Goal: Information Seeking & Learning: Learn about a topic

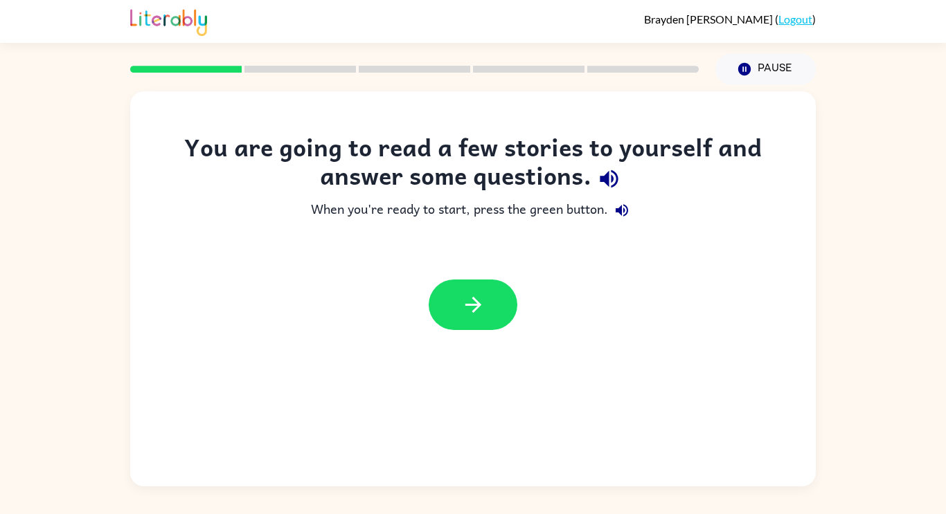
click at [478, 334] on div at bounding box center [473, 305] width 686 height 78
click at [470, 325] on button "button" at bounding box center [473, 305] width 89 height 51
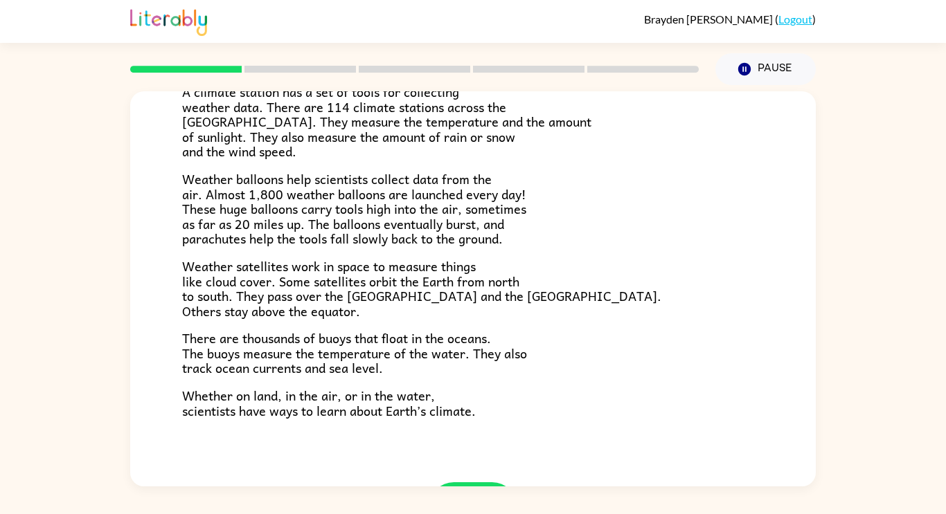
scroll to position [387, 0]
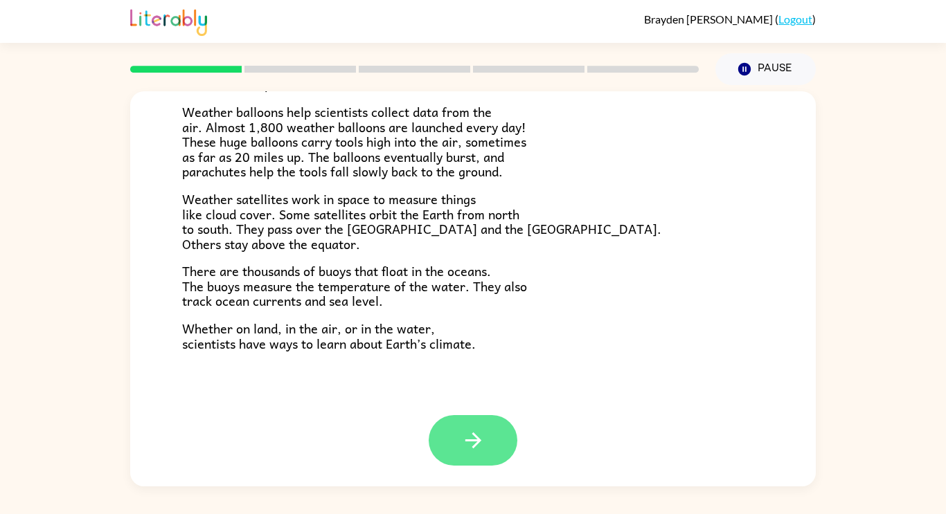
click at [492, 441] on button "button" at bounding box center [473, 440] width 89 height 51
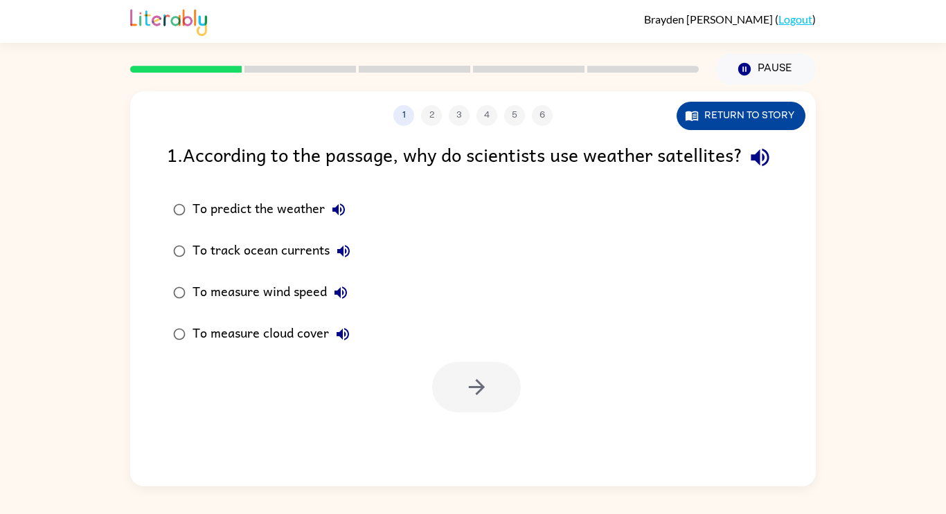
click at [782, 103] on button "Return to story" at bounding box center [740, 116] width 129 height 28
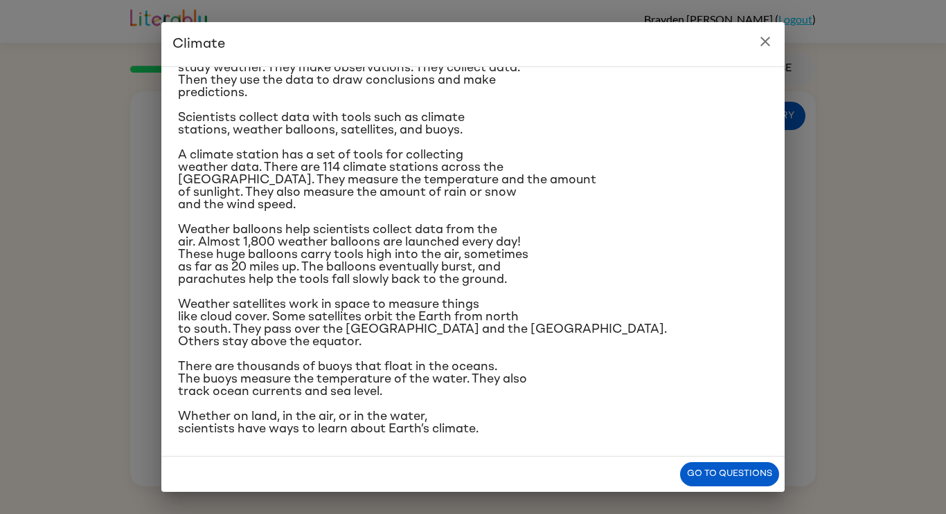
scroll to position [140, 0]
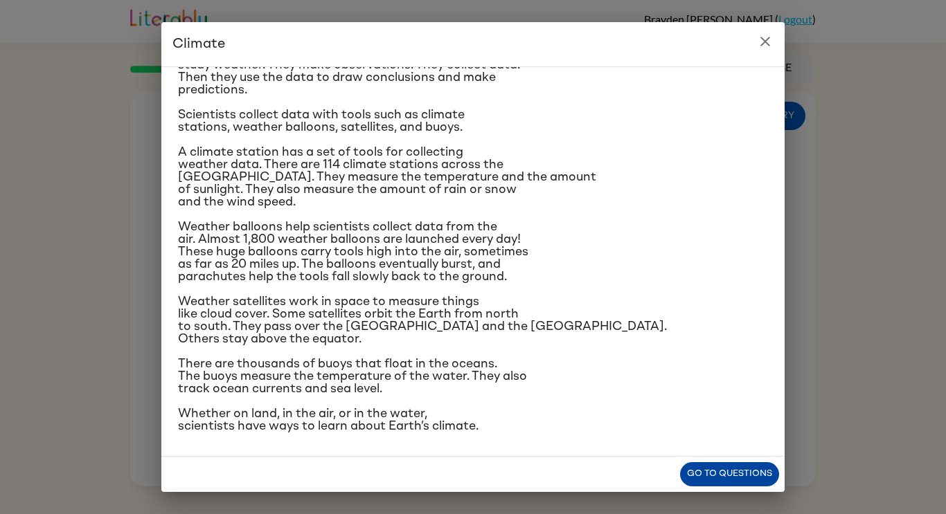
click at [759, 469] on button "Go to questions" at bounding box center [729, 475] width 99 height 24
click at [759, 469] on div "1 2 3 4 5 6 Return to story 1 . According to the passage, why do scientists use…" at bounding box center [473, 288] width 686 height 395
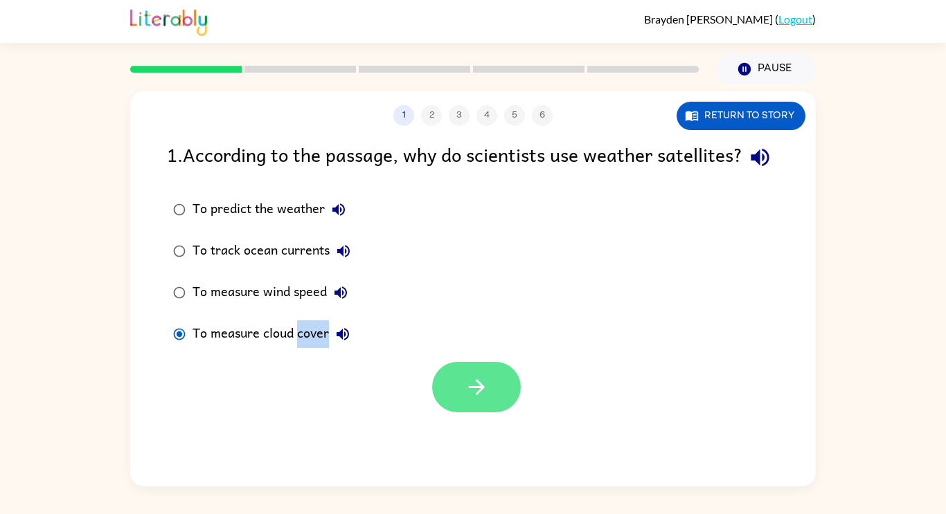
click at [483, 400] on icon "button" at bounding box center [477, 387] width 24 height 24
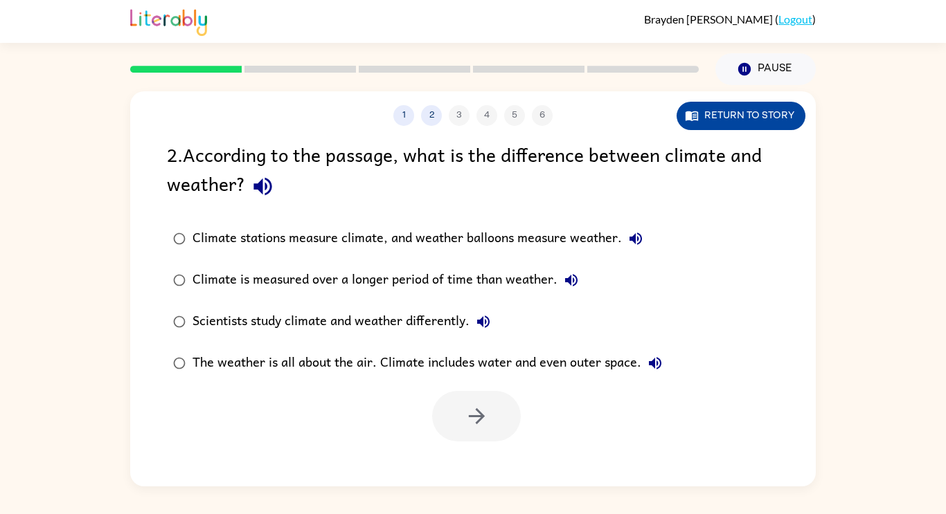
click at [703, 108] on button "Return to story" at bounding box center [740, 116] width 129 height 28
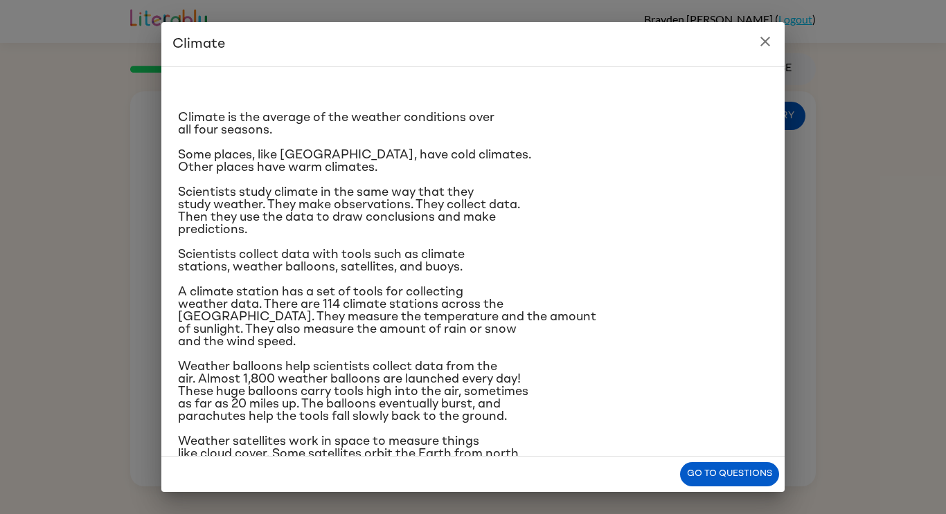
click at [761, 28] on button "close" at bounding box center [765, 42] width 28 height 28
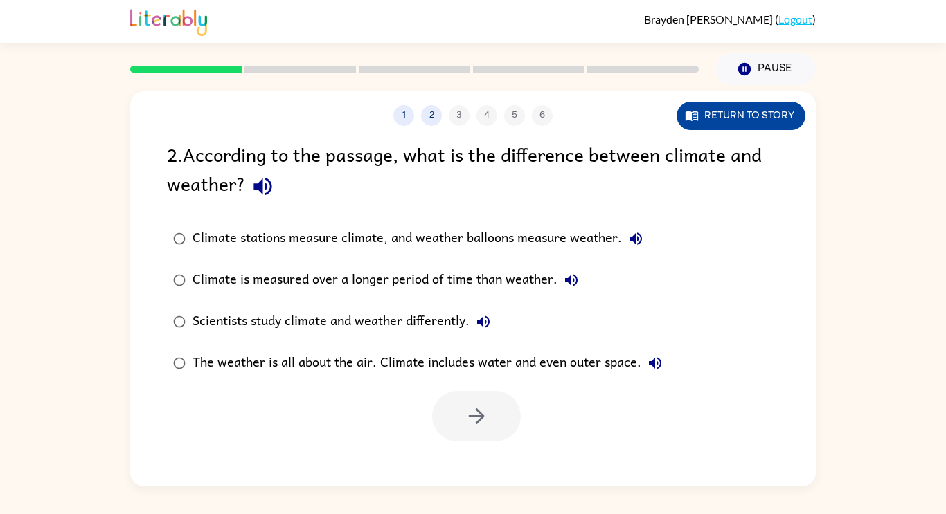
click at [706, 109] on button "Return to story" at bounding box center [740, 116] width 129 height 28
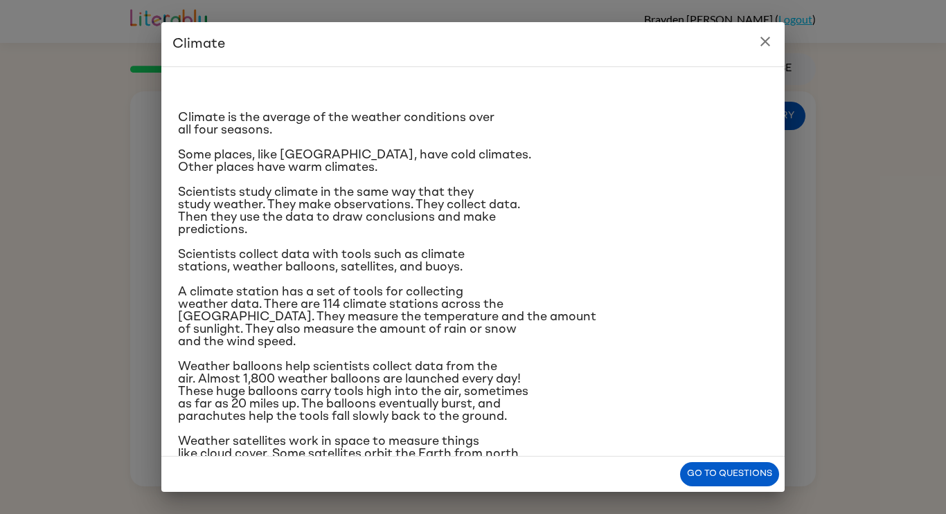
scroll to position [5, 0]
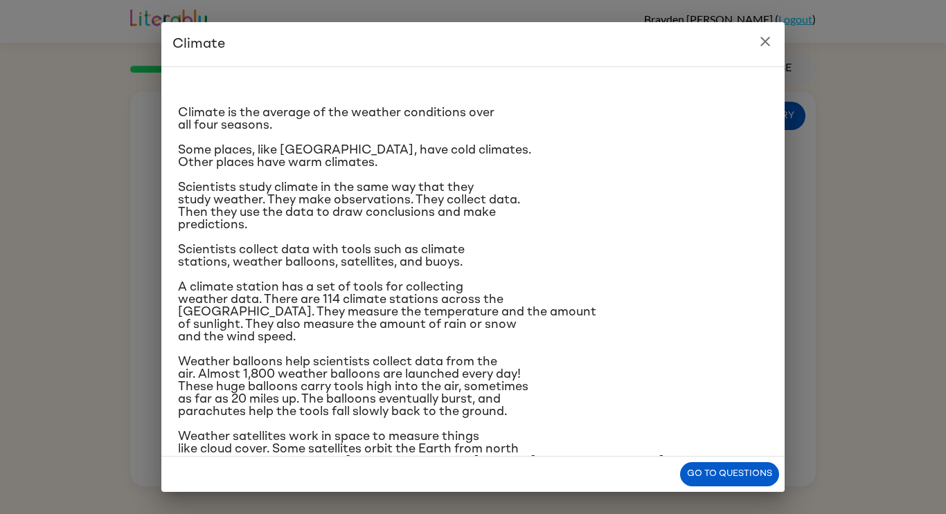
click at [766, 42] on icon "close" at bounding box center [765, 42] width 10 height 10
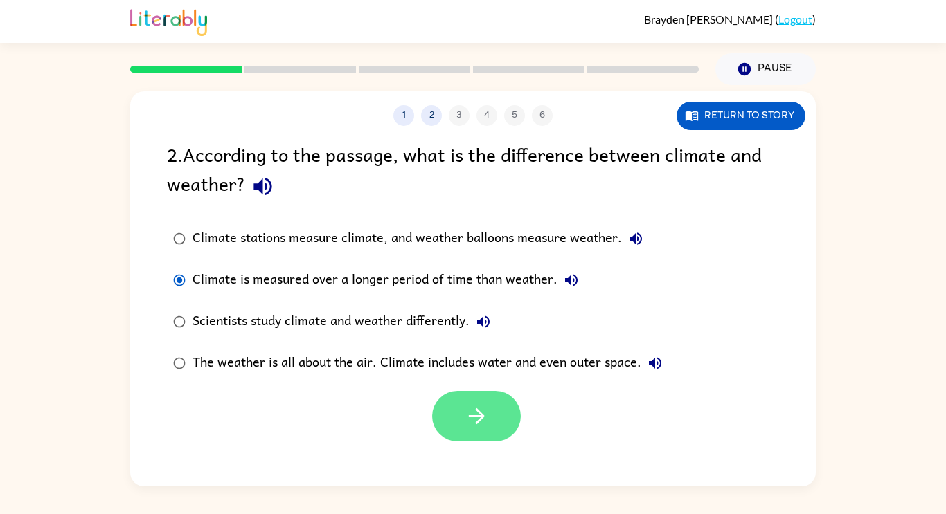
click at [487, 420] on icon "button" at bounding box center [477, 416] width 24 height 24
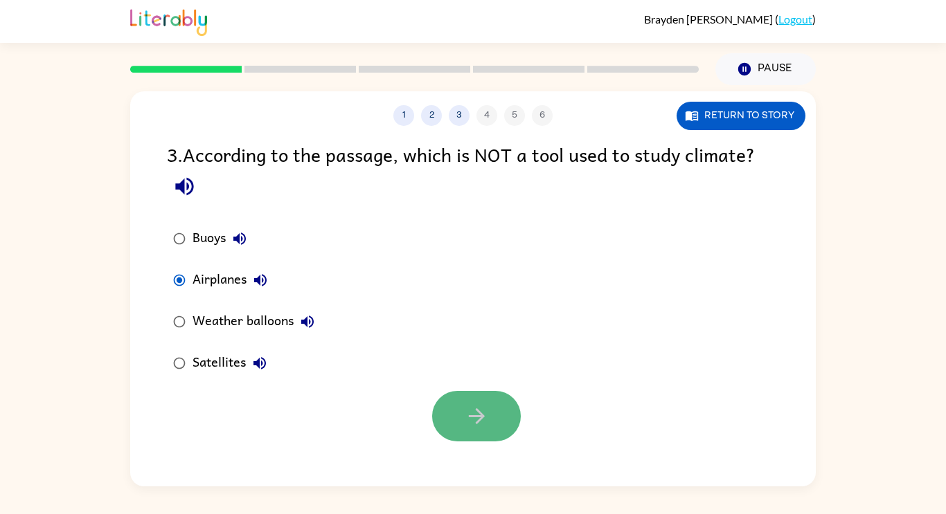
click at [473, 424] on icon "button" at bounding box center [477, 416] width 24 height 24
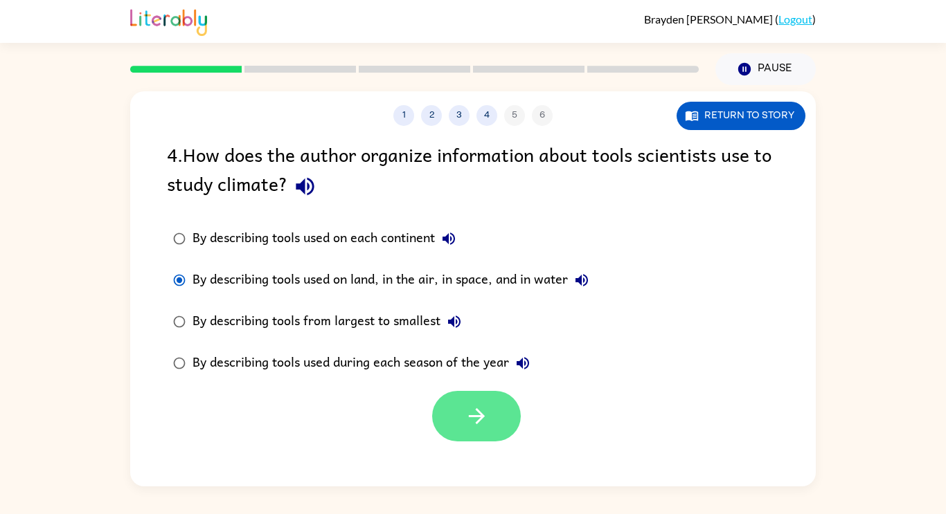
click at [490, 420] on button "button" at bounding box center [476, 416] width 89 height 51
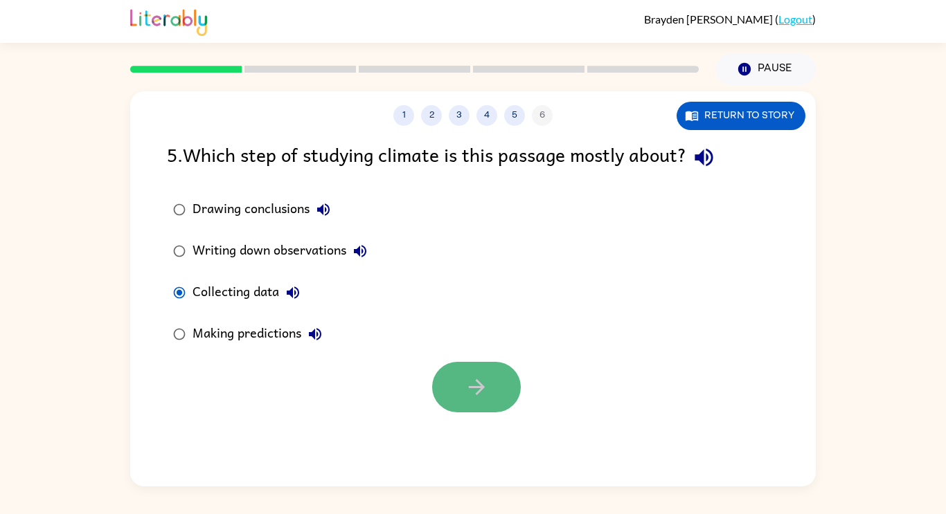
click at [474, 385] on icon "button" at bounding box center [477, 387] width 24 height 24
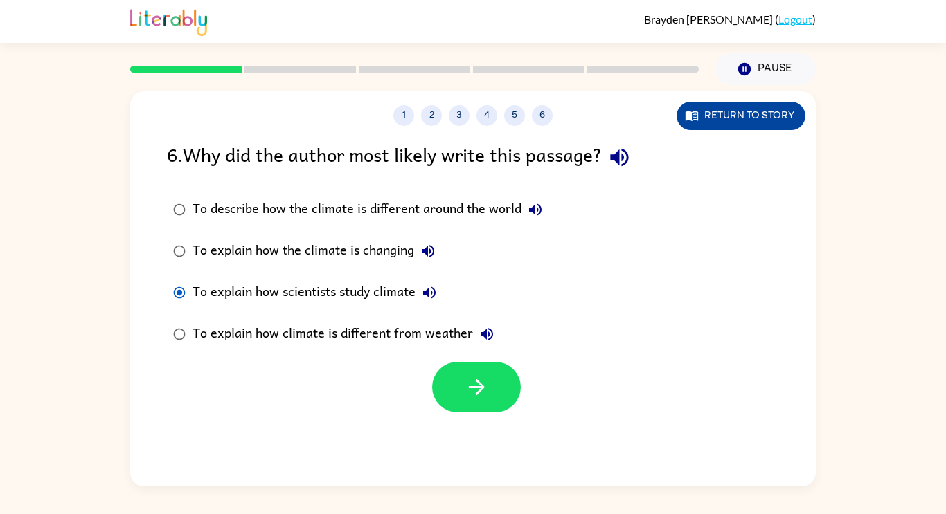
click at [717, 108] on button "Return to story" at bounding box center [740, 116] width 129 height 28
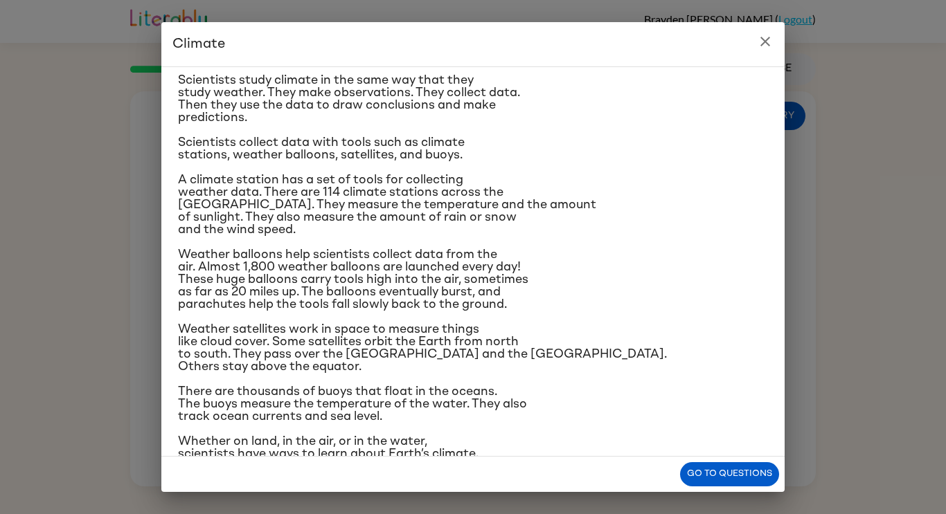
scroll to position [113, 0]
click at [709, 467] on button "Go to questions" at bounding box center [729, 475] width 99 height 24
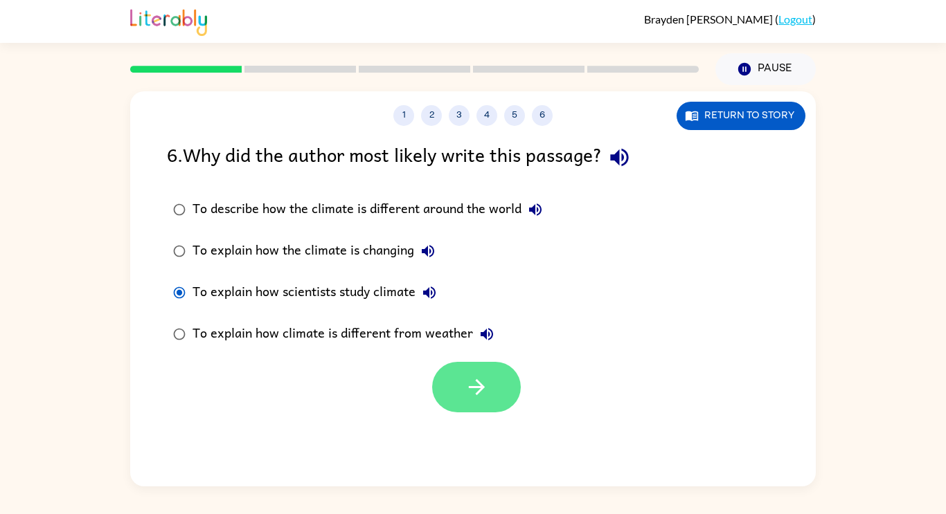
click at [499, 384] on button "button" at bounding box center [476, 387] width 89 height 51
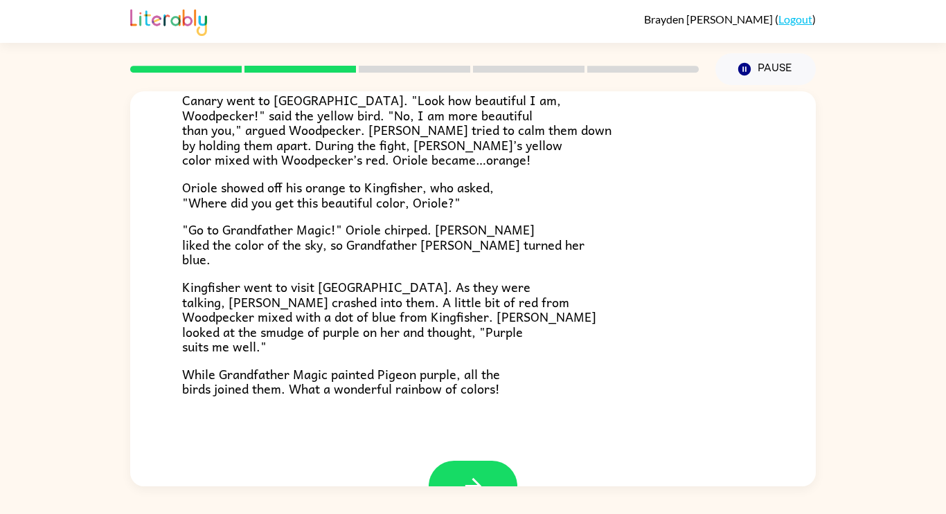
scroll to position [317, 0]
